Goal: Transaction & Acquisition: Purchase product/service

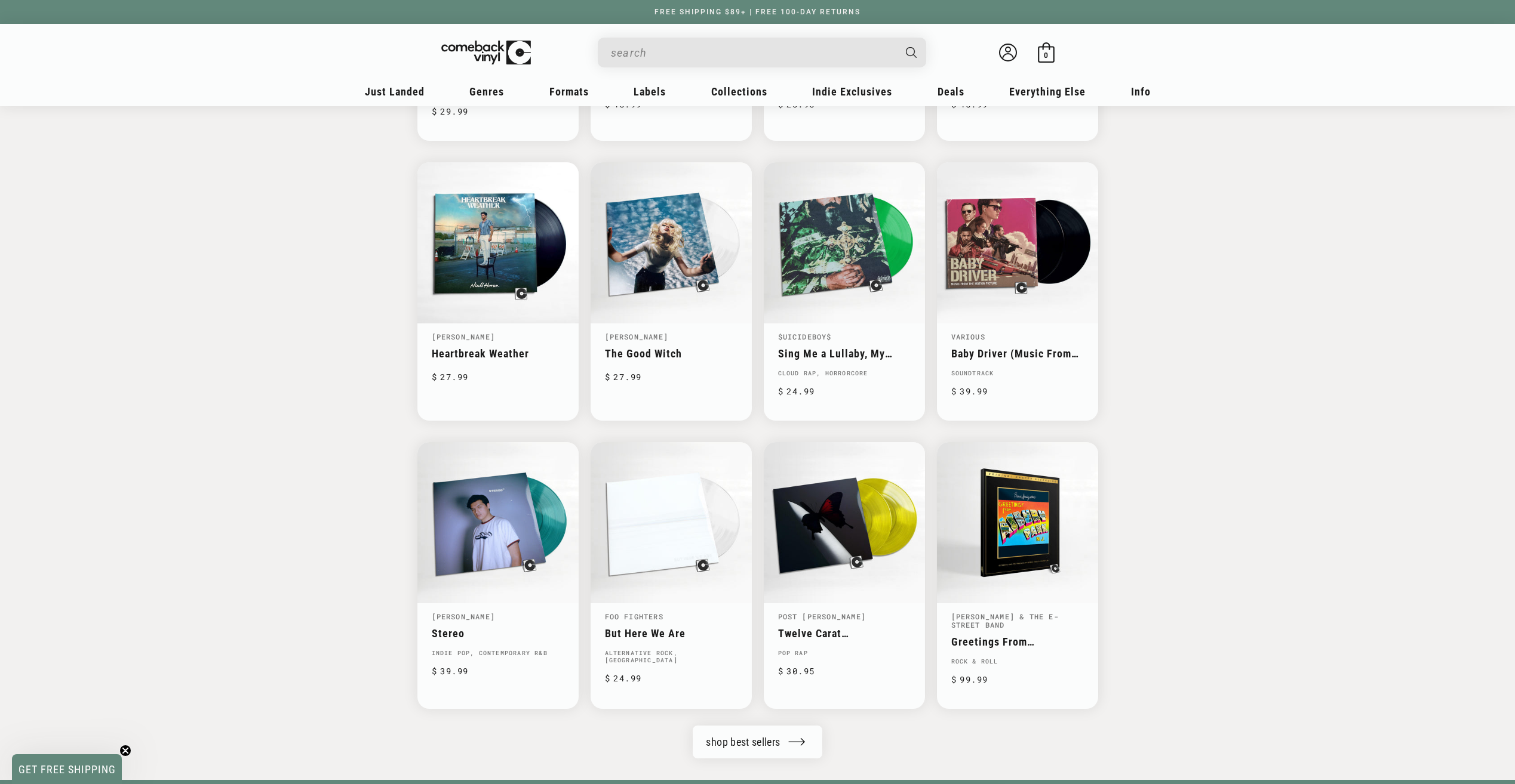
drag, startPoint x: 1346, startPoint y: 330, endPoint x: 1346, endPoint y: 320, distance: 10.0
click at [1346, 320] on div "Best Sellers Taylor Swift Midnights Synth-pop, Vocal, Indie Pop, Downtempo, Ele…" at bounding box center [757, 265] width 1515 height 921
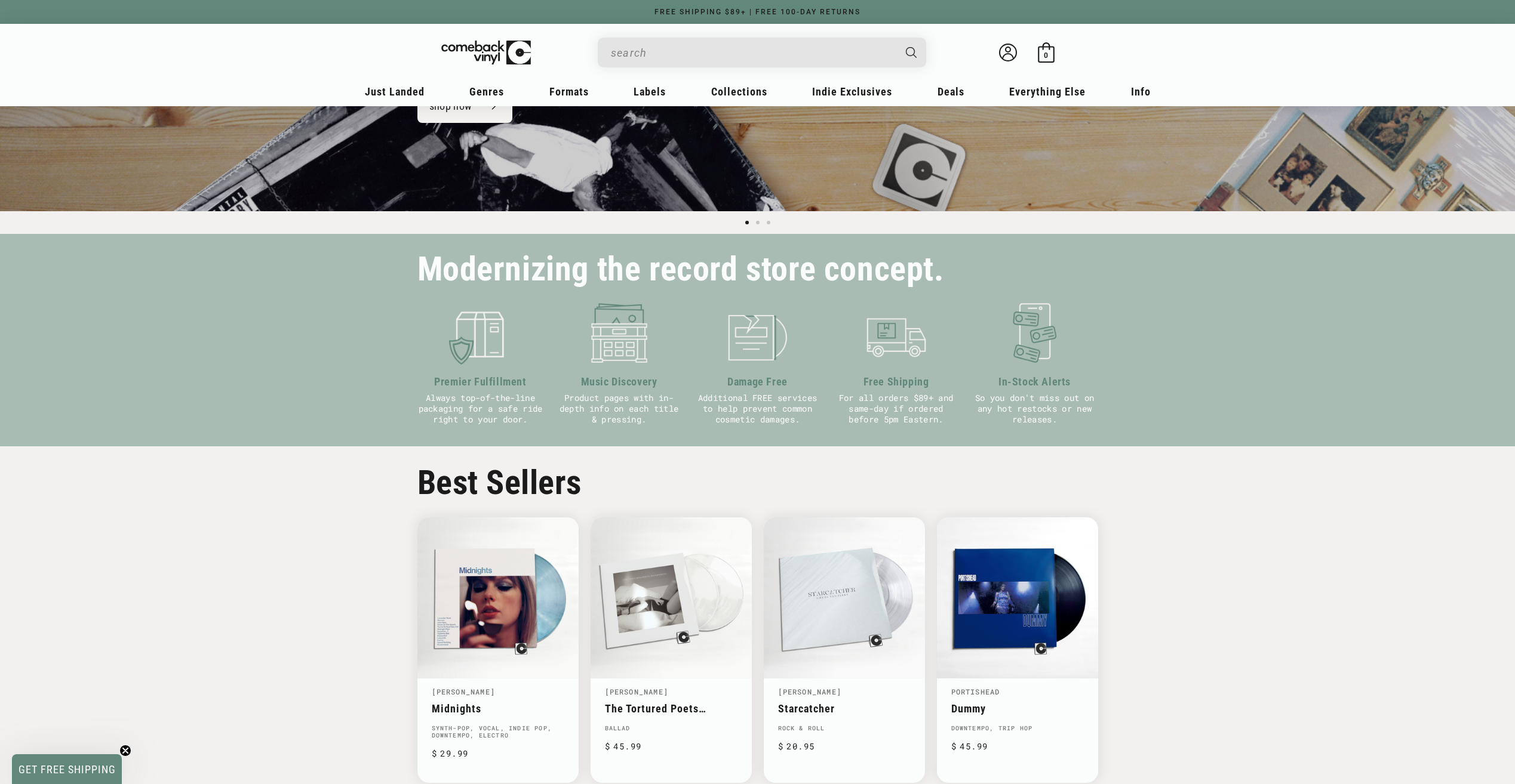
scroll to position [239, 0]
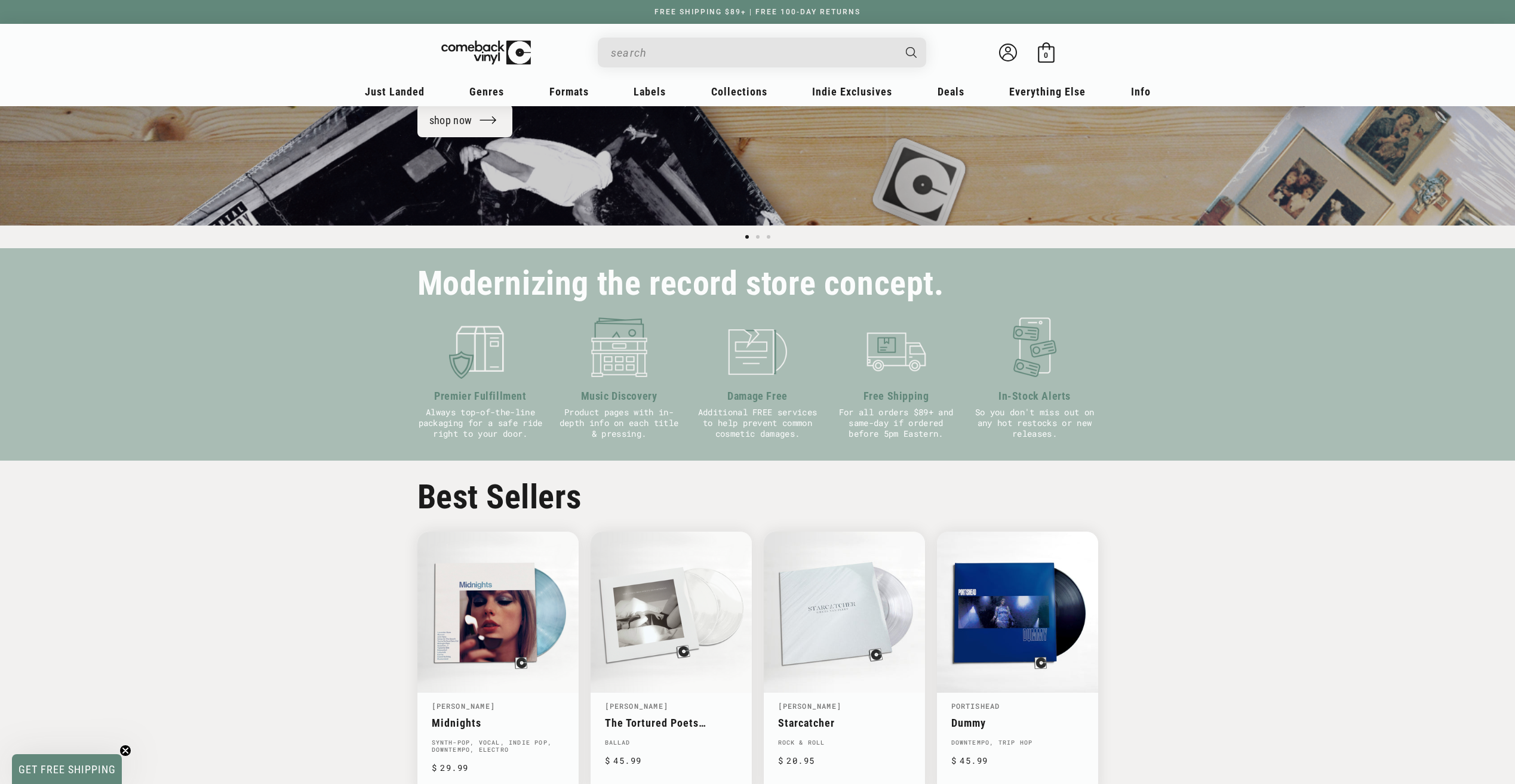
click at [662, 56] on input "When autocomplete results are available use up and down arrows to review and en…" at bounding box center [752, 53] width 283 height 25
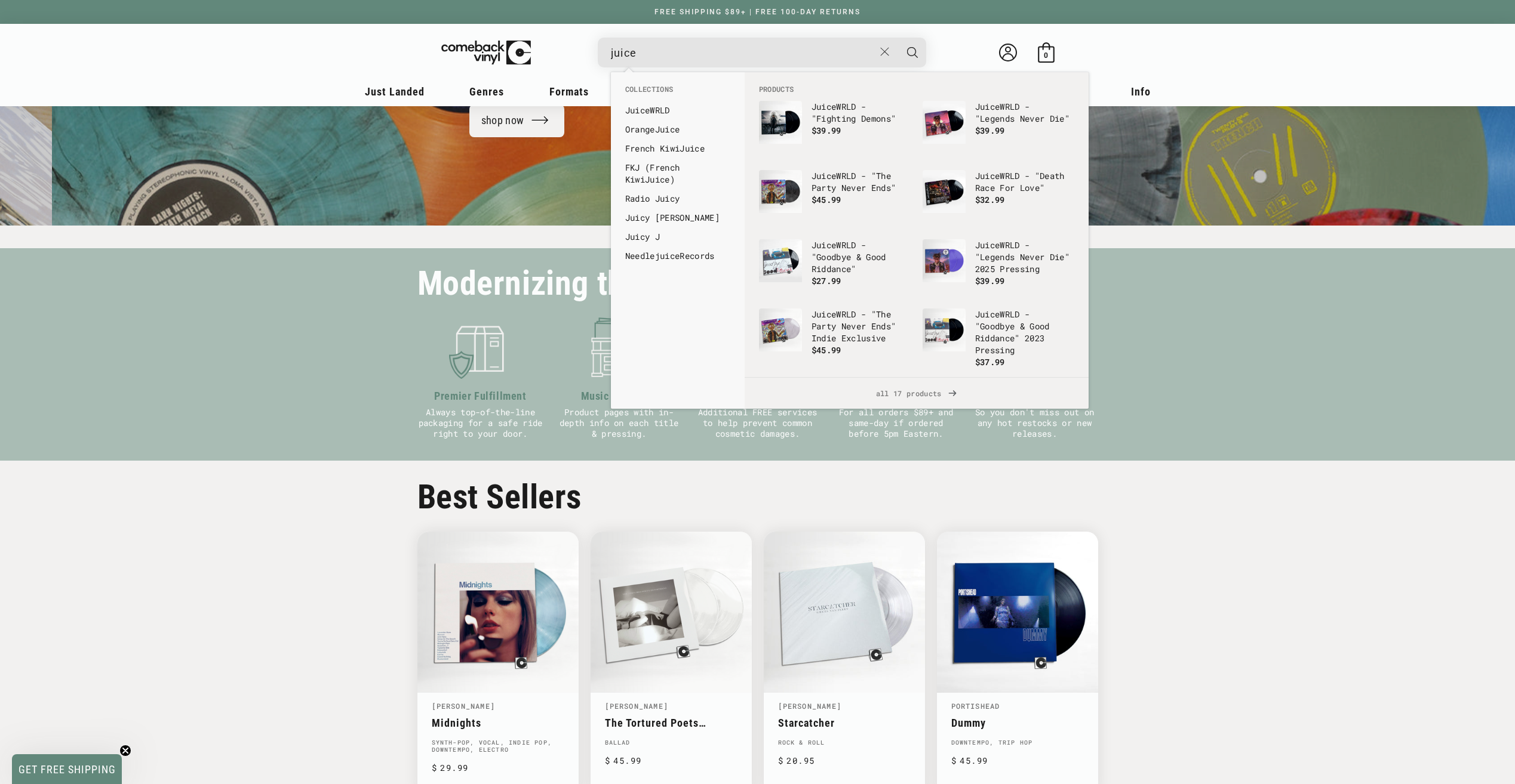
scroll to position [0, 1515]
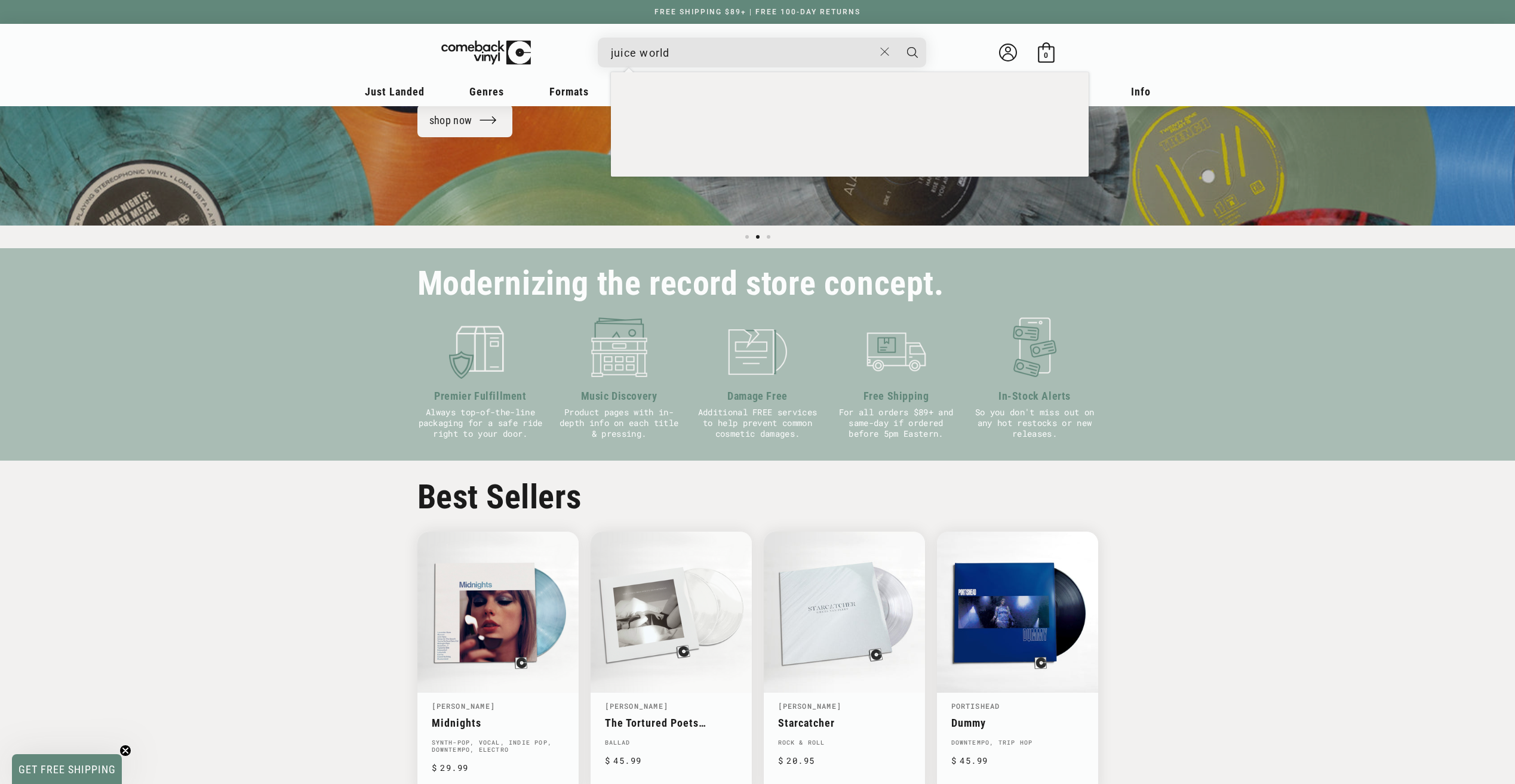
type input "juice world"
click at [897, 38] on button "Search" at bounding box center [912, 52] width 29 height 29
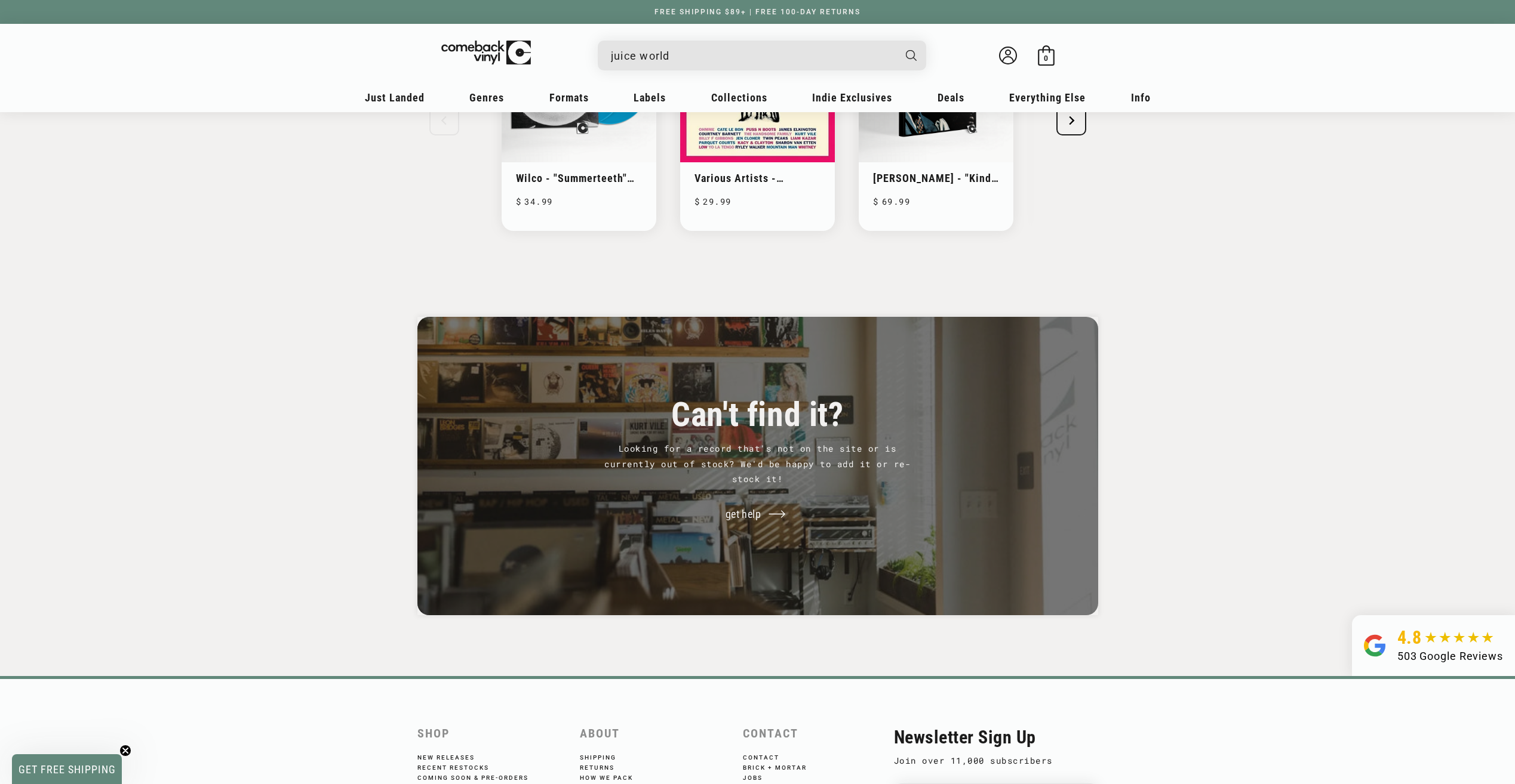
scroll to position [358, 0]
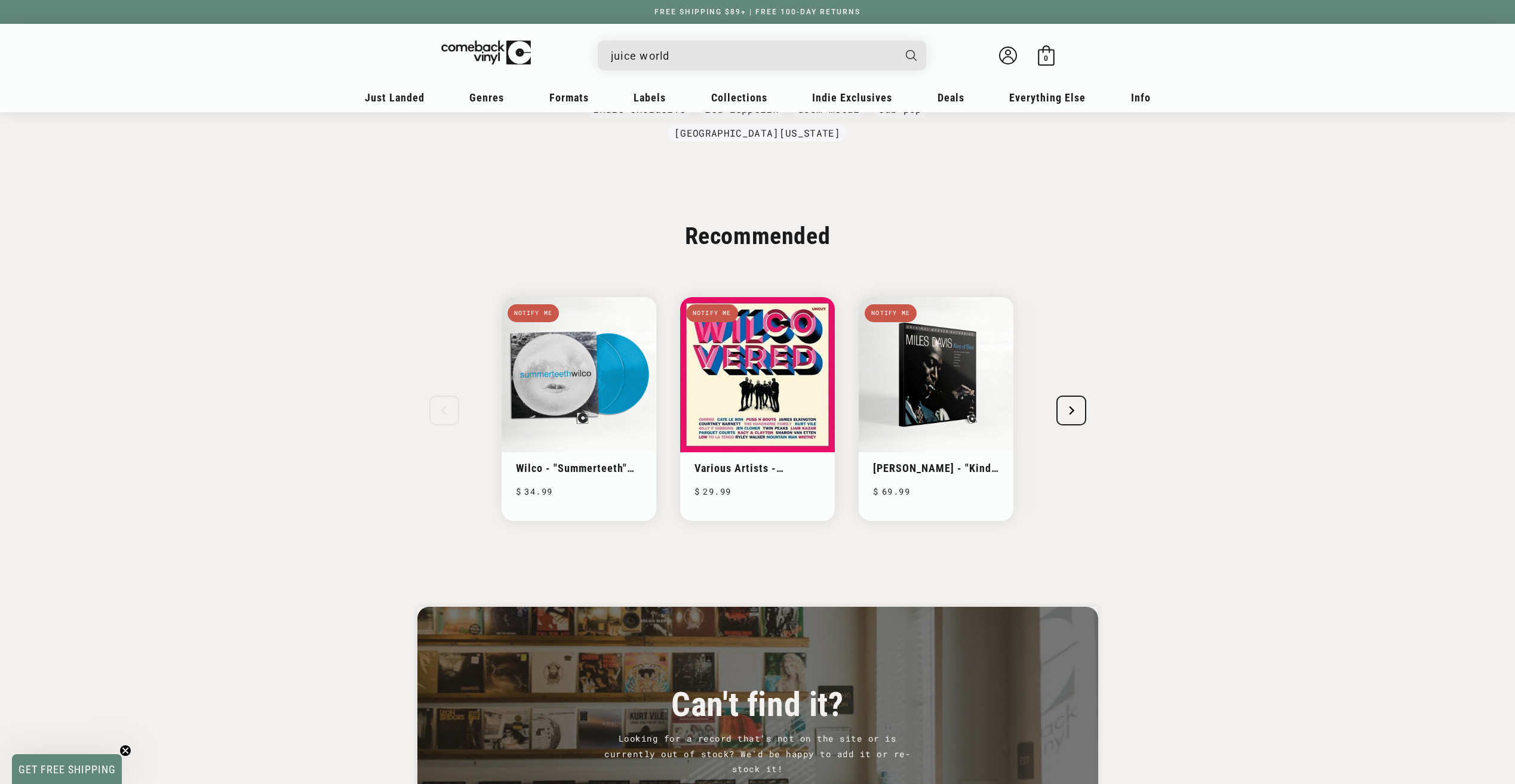
click at [698, 60] on input "juice world" at bounding box center [752, 56] width 283 height 25
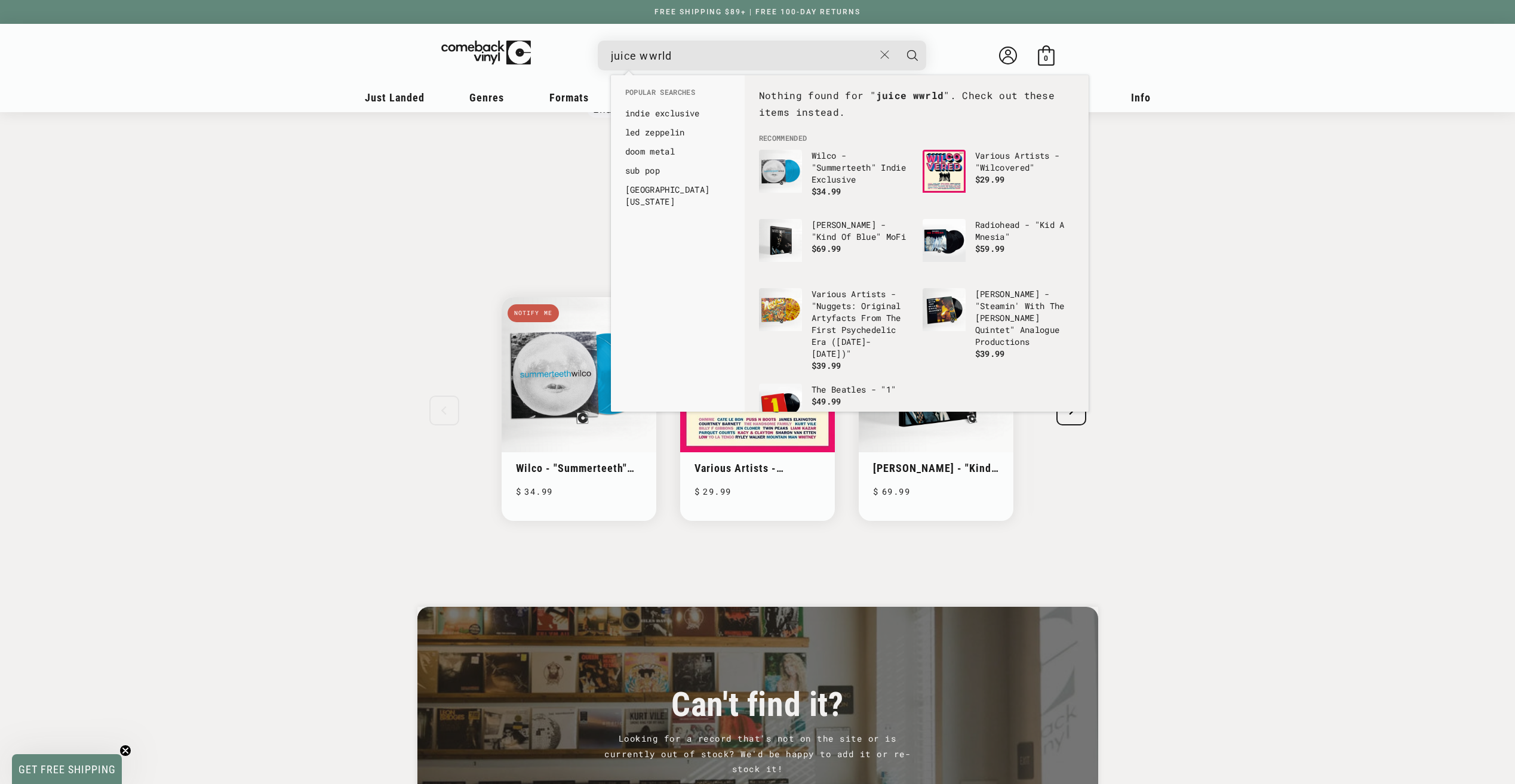
type input "juice wwrld"
click at [897, 41] on button "Search" at bounding box center [912, 56] width 29 height 29
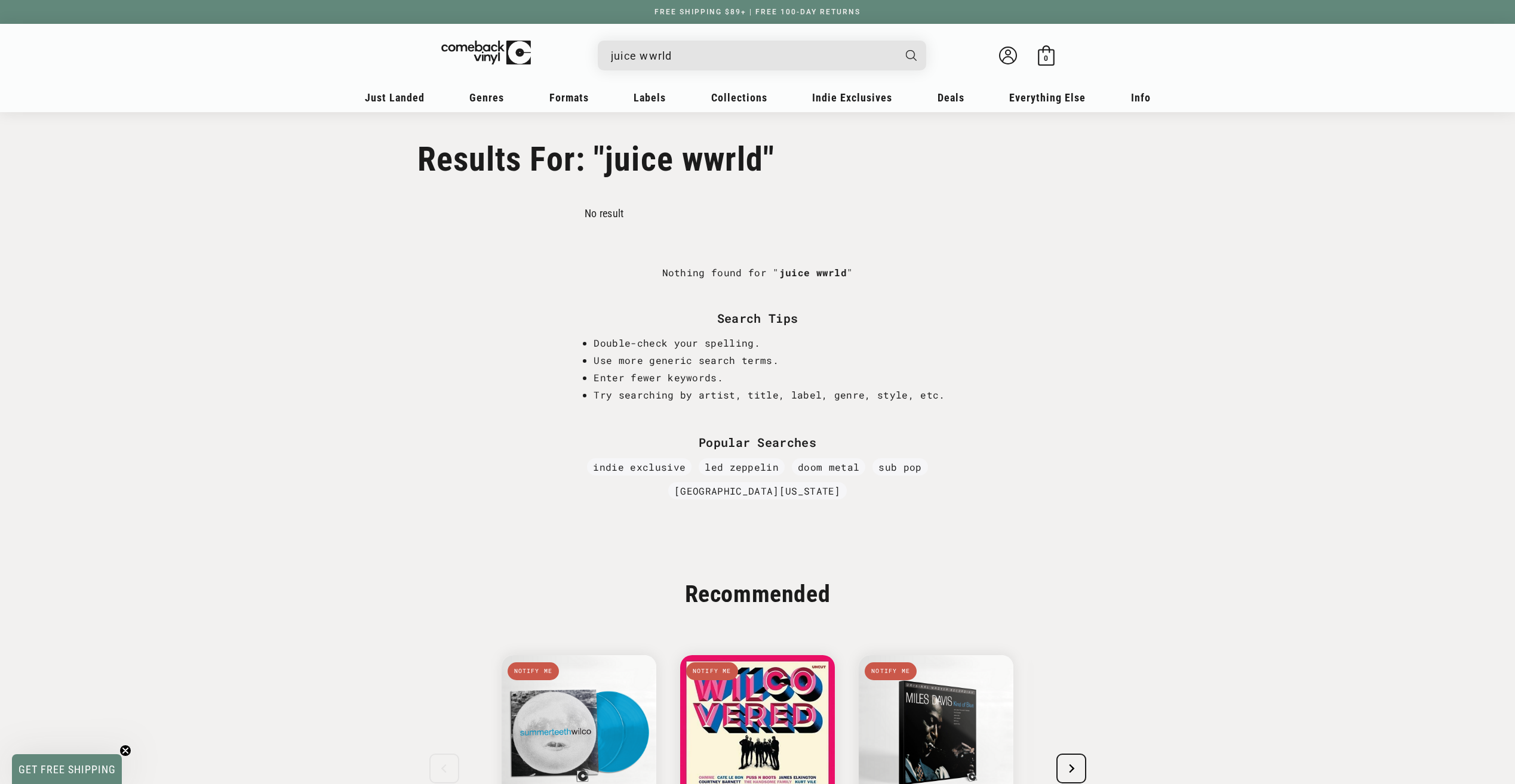
click at [644, 56] on input "juice wwrld" at bounding box center [752, 56] width 283 height 25
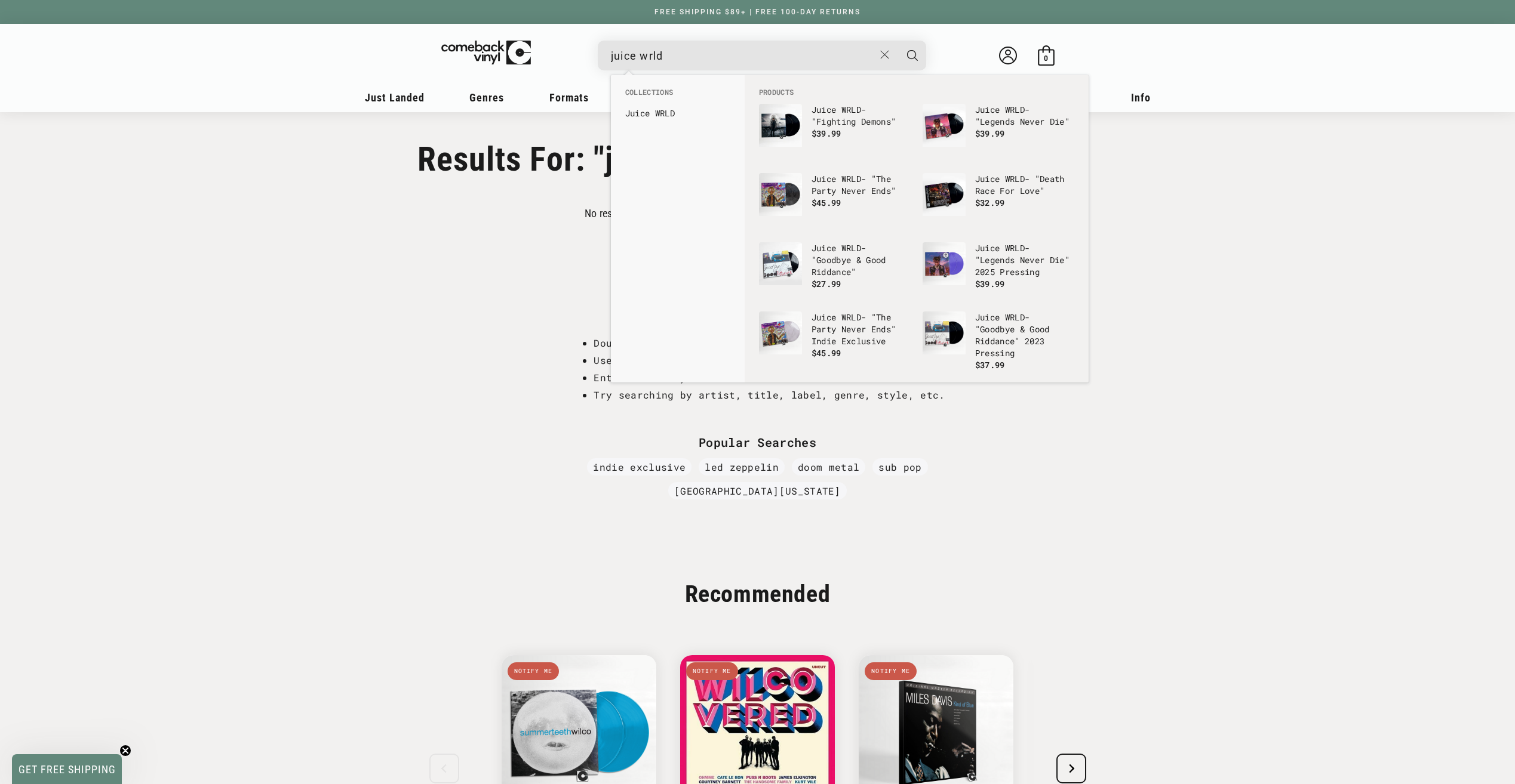
type input "juice wrld"
click at [897, 41] on button "Search" at bounding box center [912, 56] width 29 height 29
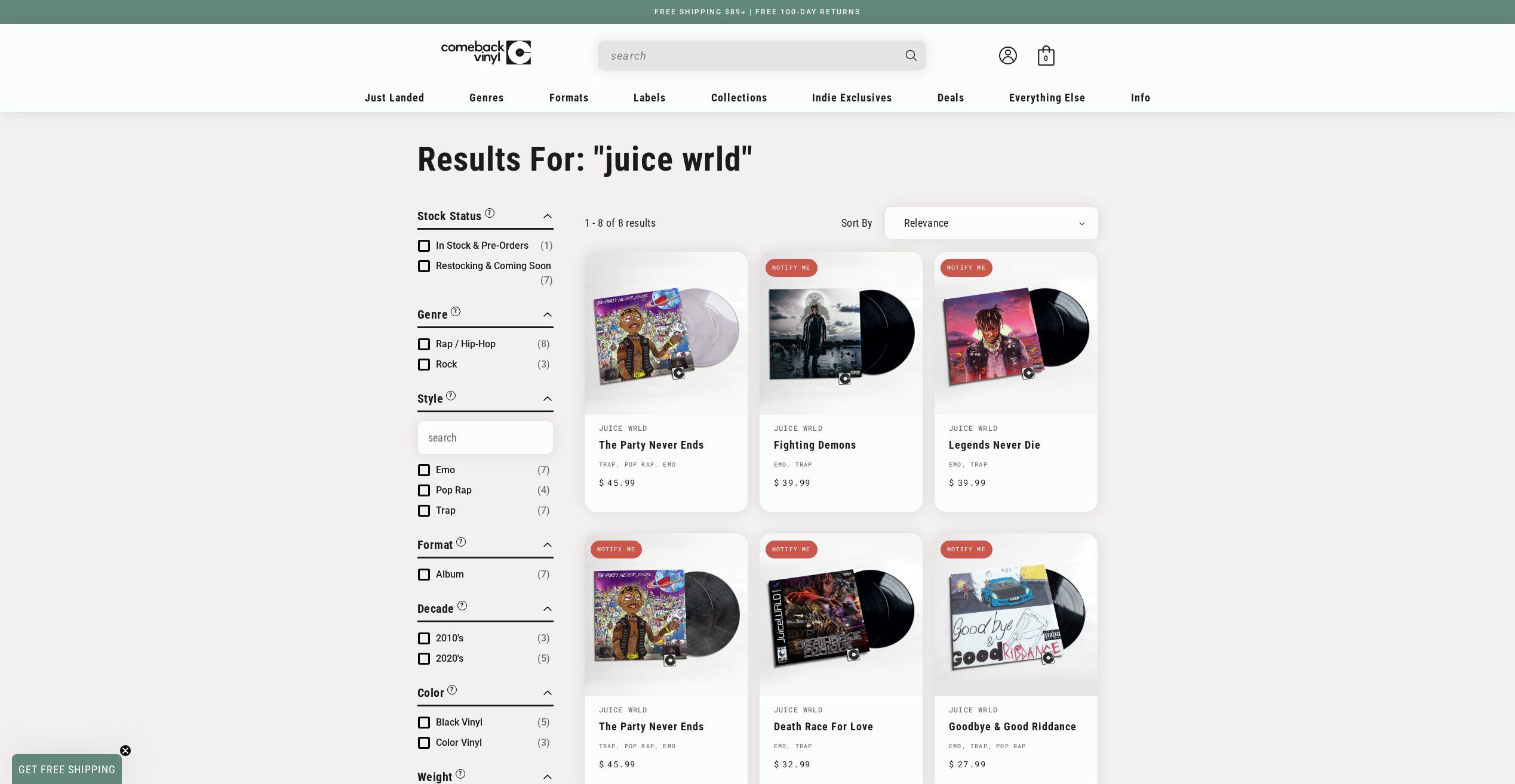
type input "juice wrld"
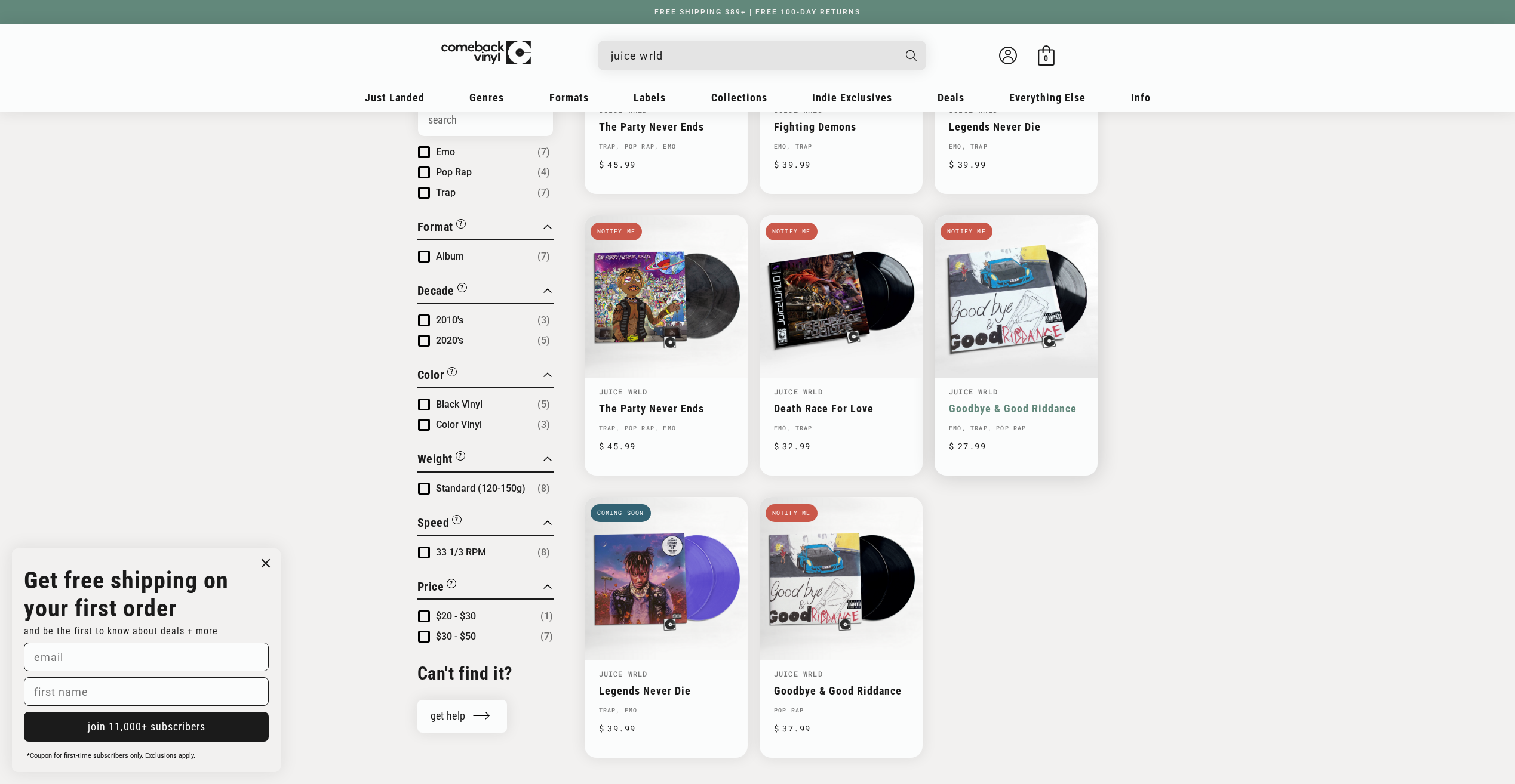
scroll to position [358, 0]
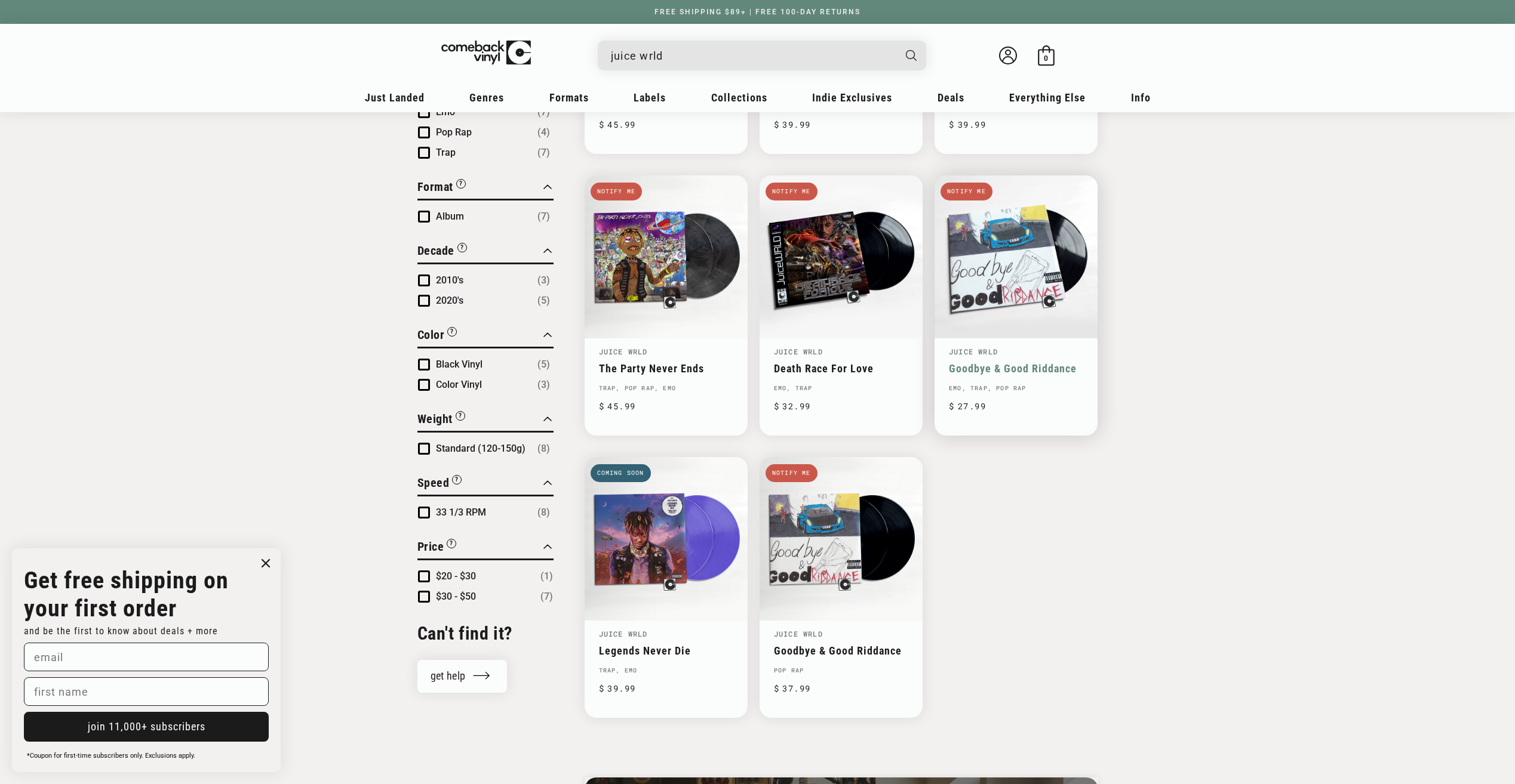
click at [1059, 363] on link "Goodbye & Good Riddance" at bounding box center [1016, 368] width 134 height 12
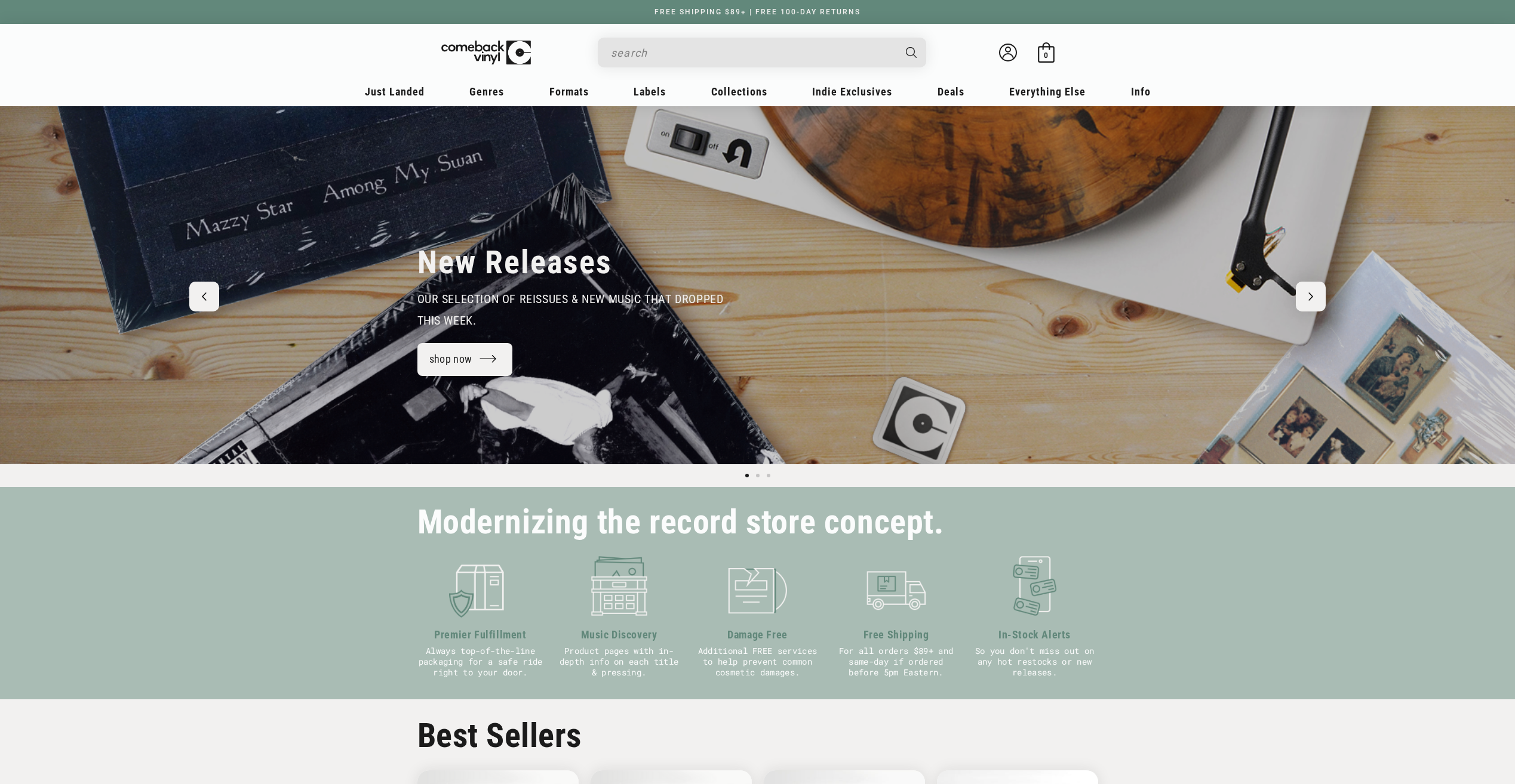
scroll to position [239, 0]
